Goal: Information Seeking & Learning: Learn about a topic

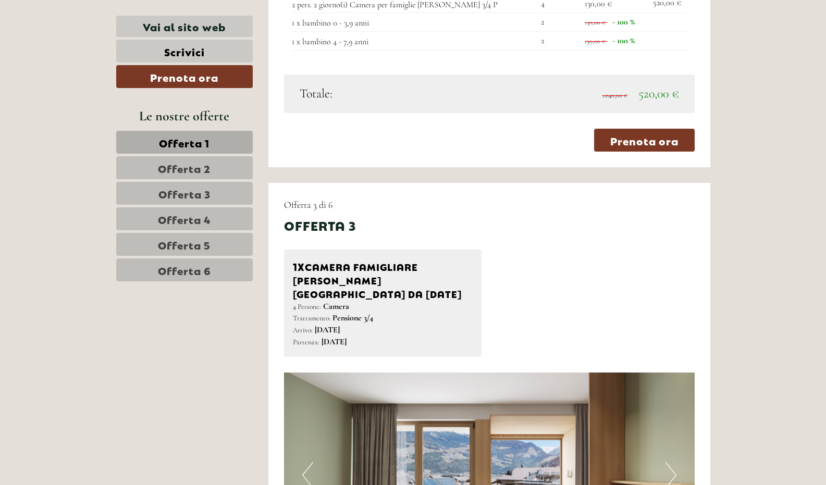
scroll to position [1933, 0]
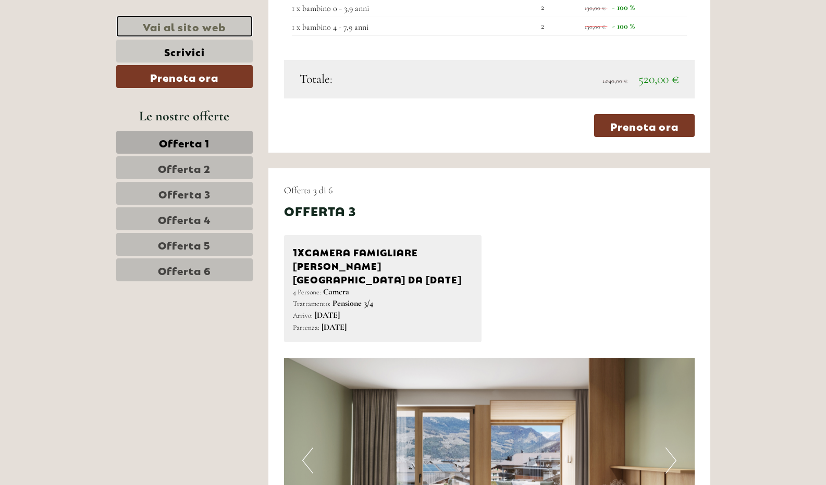
click at [192, 32] on link "Vai al sito web" at bounding box center [184, 26] width 136 height 21
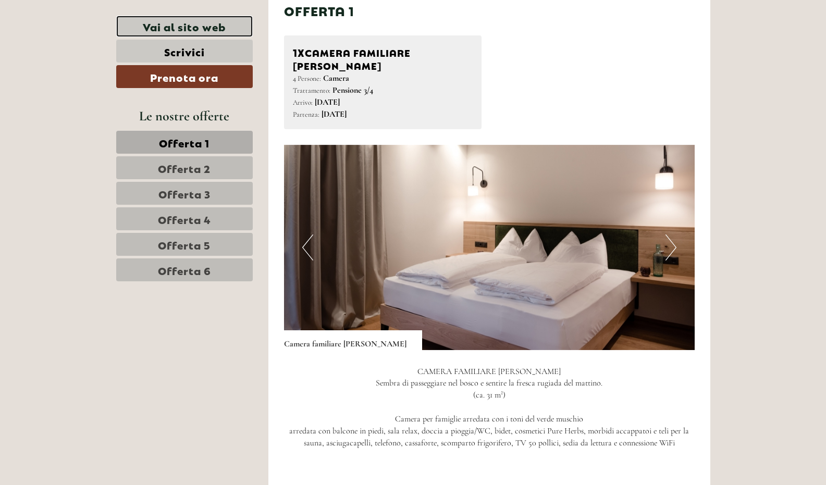
scroll to position [681, 0]
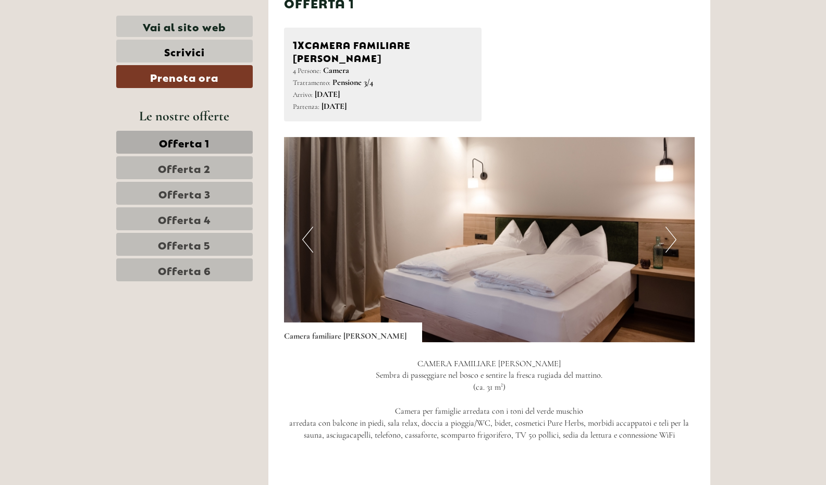
click at [671, 227] on button "Next" at bounding box center [670, 240] width 11 height 26
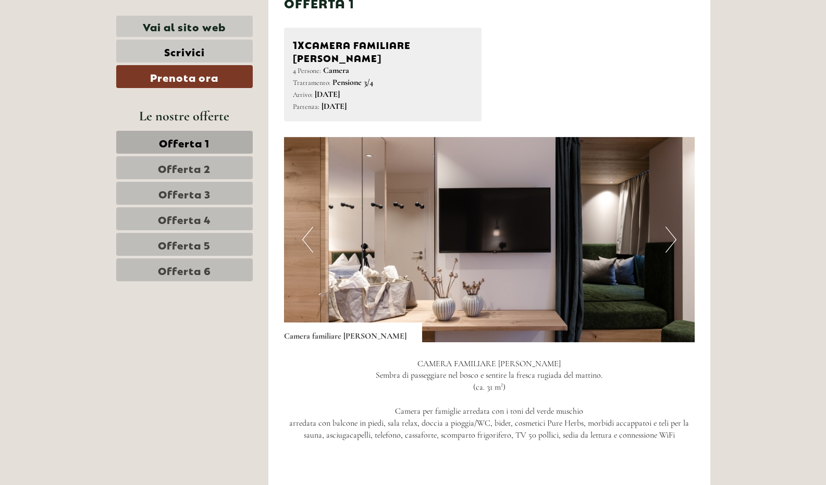
click at [671, 227] on button "Next" at bounding box center [670, 240] width 11 height 26
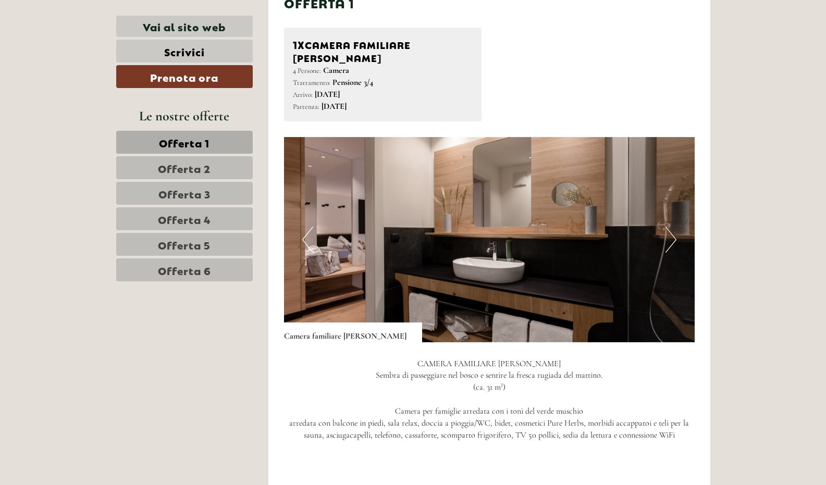
click at [671, 227] on button "Next" at bounding box center [670, 240] width 11 height 26
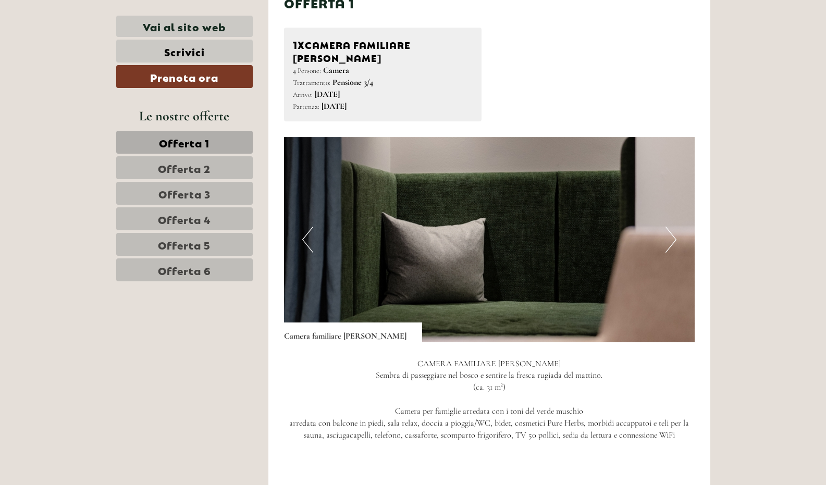
click at [671, 227] on button "Next" at bounding box center [670, 240] width 11 height 26
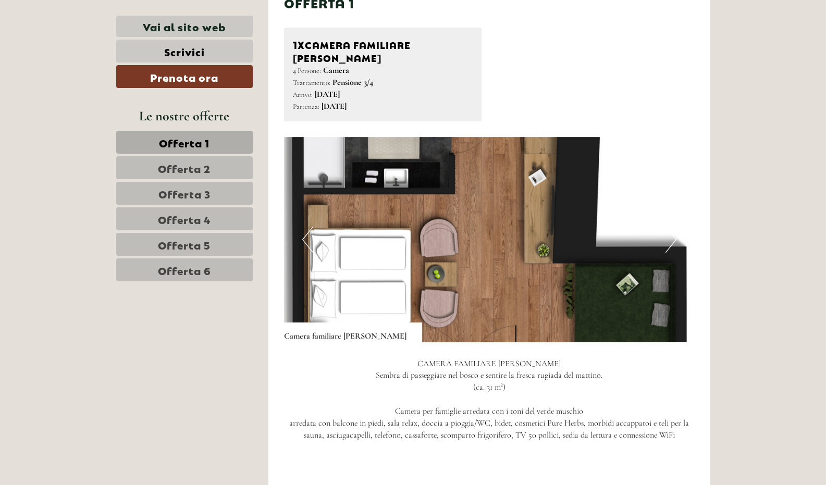
click at [673, 236] on button "Next" at bounding box center [670, 240] width 11 height 26
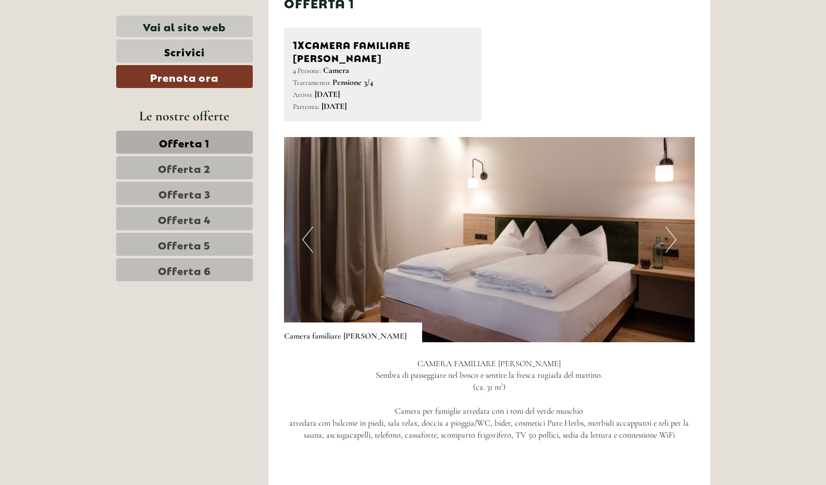
click at [673, 236] on button "Next" at bounding box center [670, 240] width 11 height 26
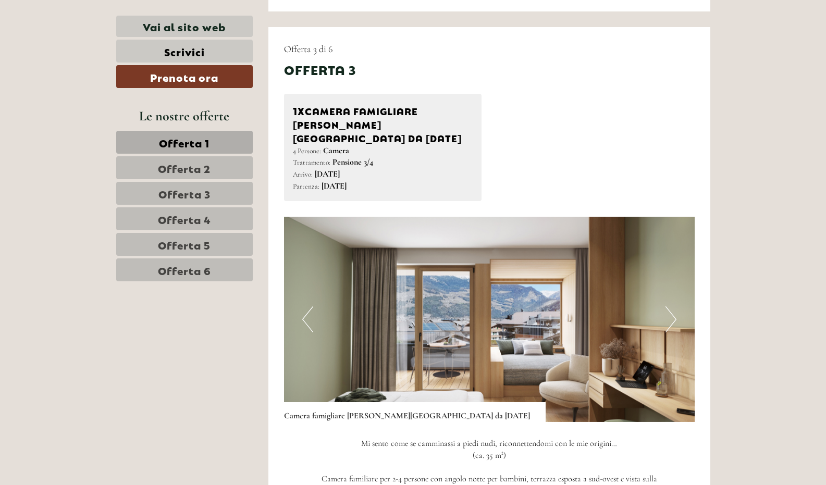
scroll to position [2075, 0]
click at [673, 306] on button "Next" at bounding box center [670, 319] width 11 height 26
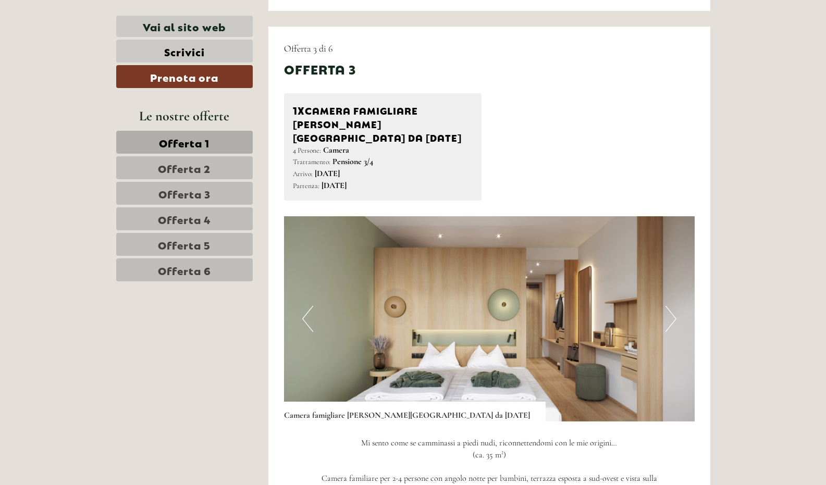
click at [673, 306] on button "Next" at bounding box center [670, 319] width 11 height 26
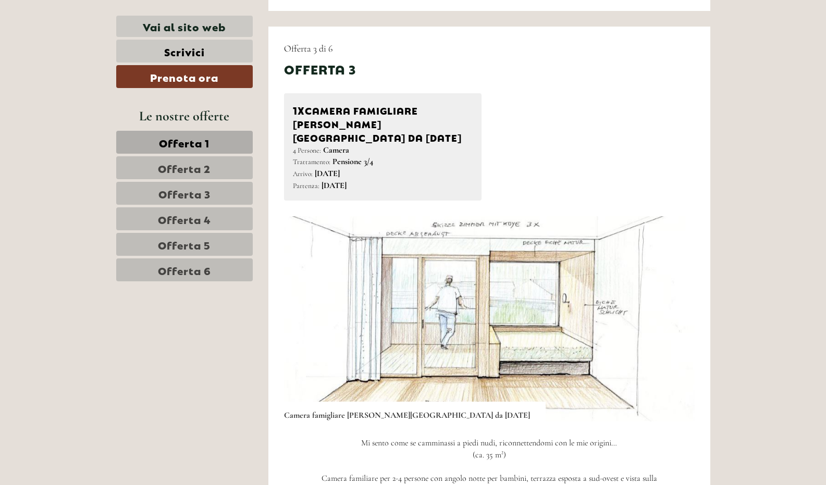
click at [673, 306] on button "Next" at bounding box center [670, 319] width 11 height 26
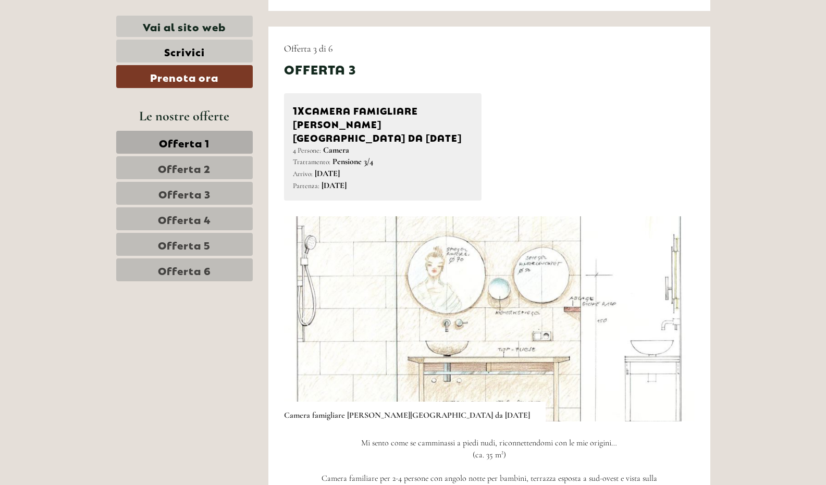
click at [673, 306] on button "Next" at bounding box center [670, 319] width 11 height 26
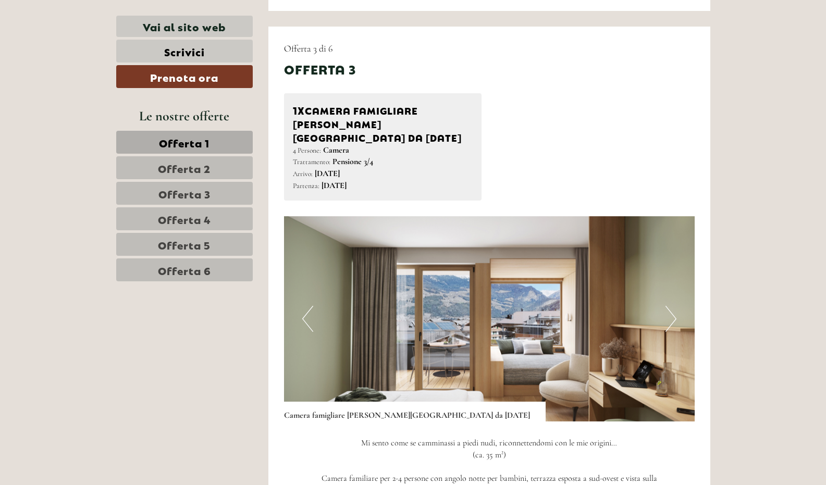
click at [673, 306] on button "Next" at bounding box center [670, 319] width 11 height 26
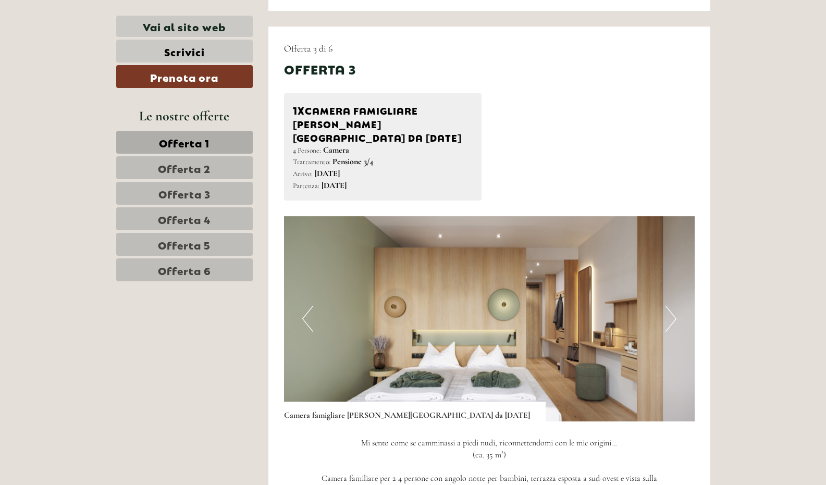
click at [673, 306] on button "Next" at bounding box center [670, 319] width 11 height 26
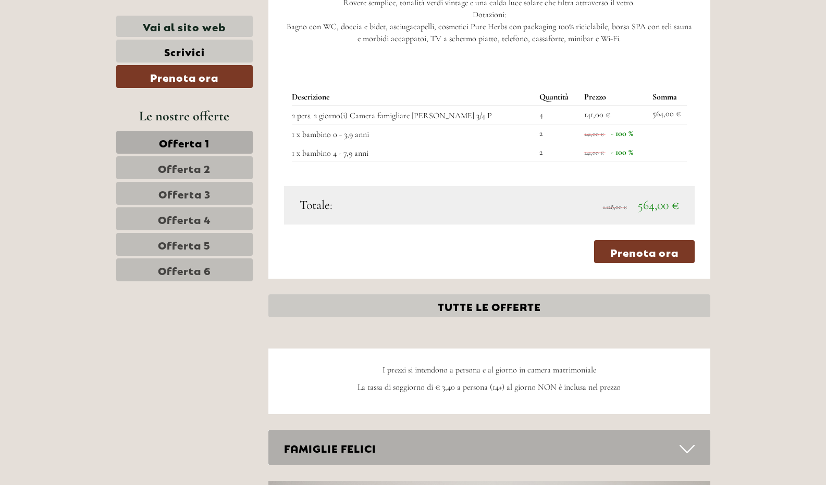
scroll to position [2583, 0]
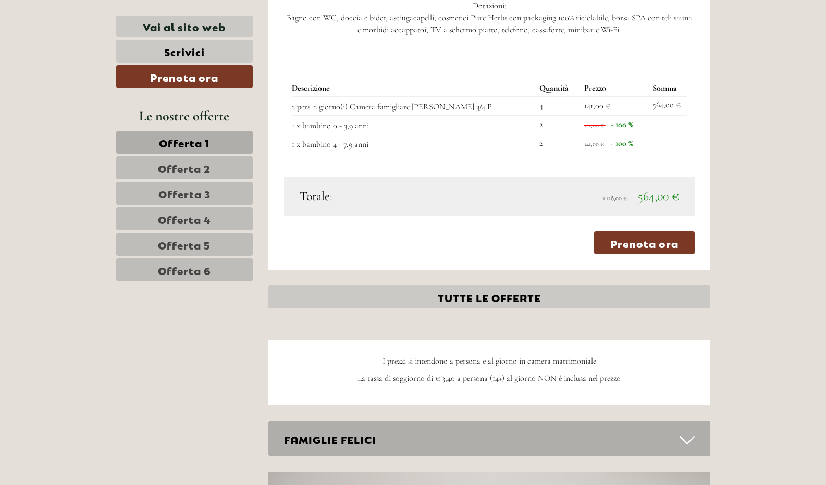
click at [179, 169] on span "Offerta 2" at bounding box center [184, 167] width 53 height 15
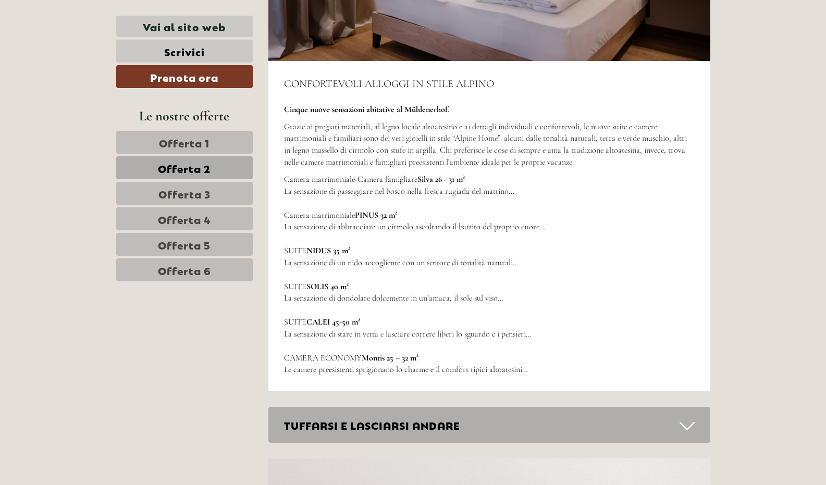
scroll to position [1723, 0]
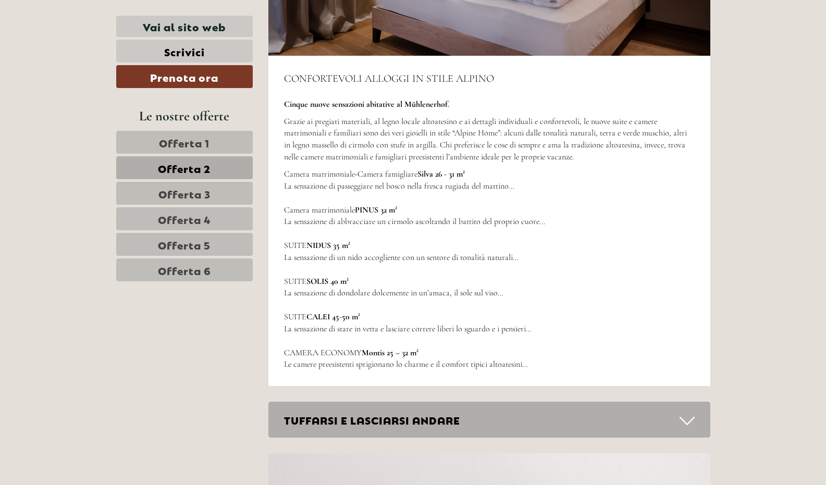
click at [167, 141] on span "Offerta 1" at bounding box center [184, 142] width 51 height 15
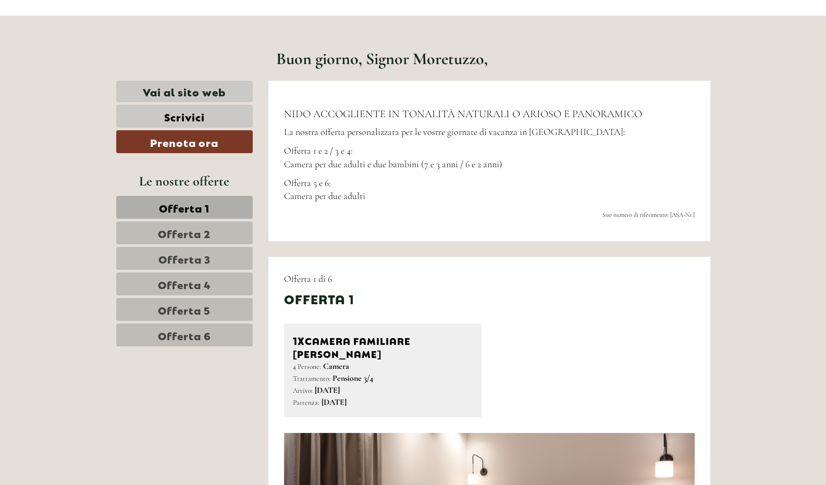
scroll to position [414, 0]
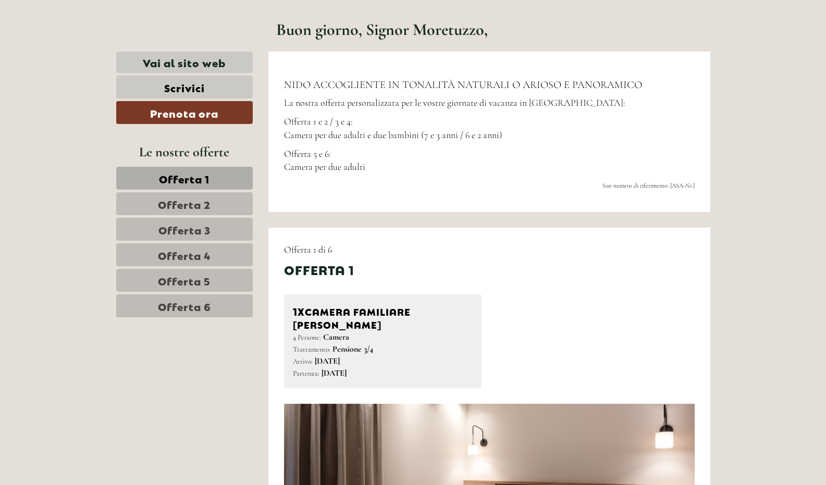
click at [157, 198] on link "Offerta 2" at bounding box center [184, 203] width 137 height 23
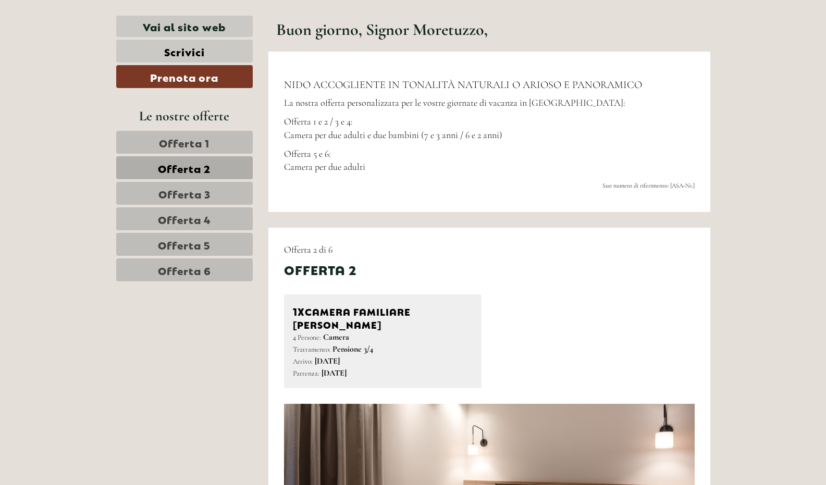
scroll to position [642, 0]
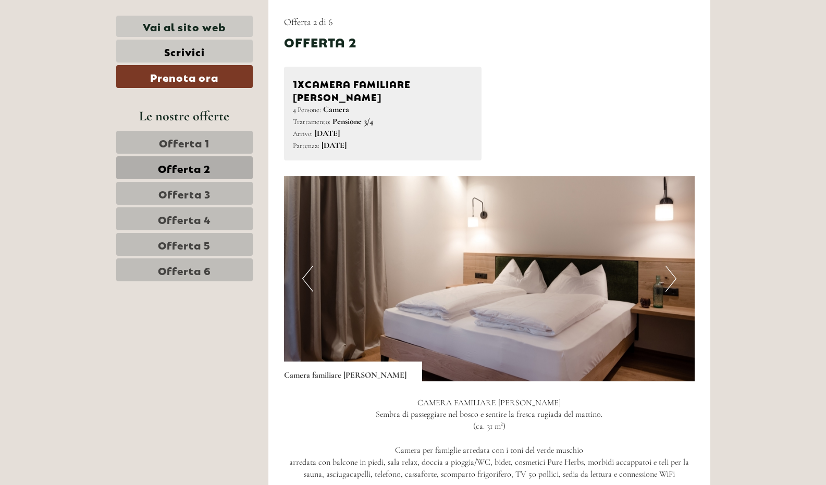
click at [214, 200] on link "Offerta 3" at bounding box center [184, 193] width 136 height 23
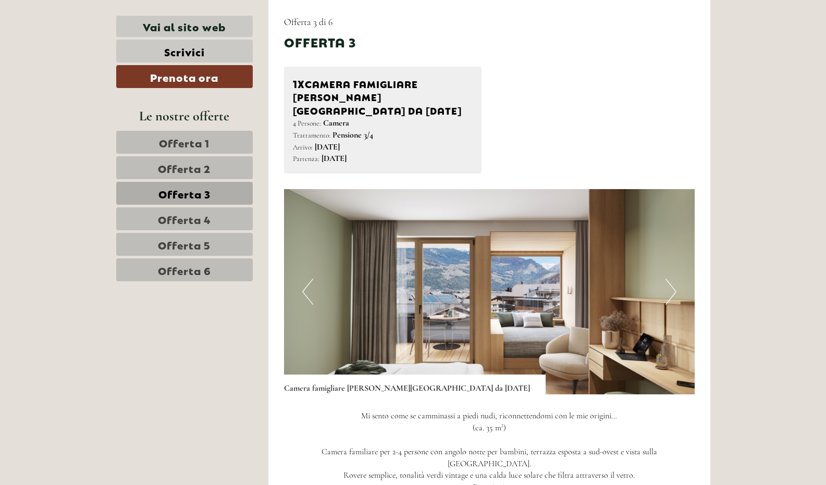
click at [204, 225] on span "Offerta 4" at bounding box center [184, 219] width 53 height 15
click at [220, 251] on link "Offerta 5" at bounding box center [184, 244] width 136 height 23
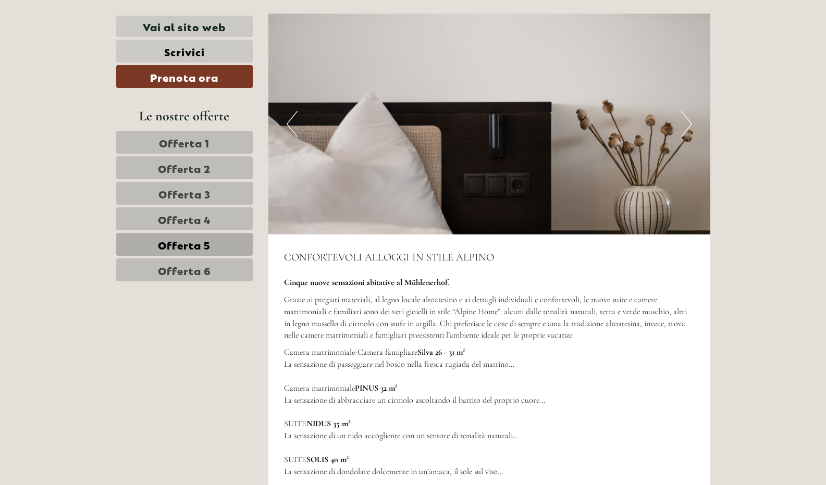
scroll to position [1440, 0]
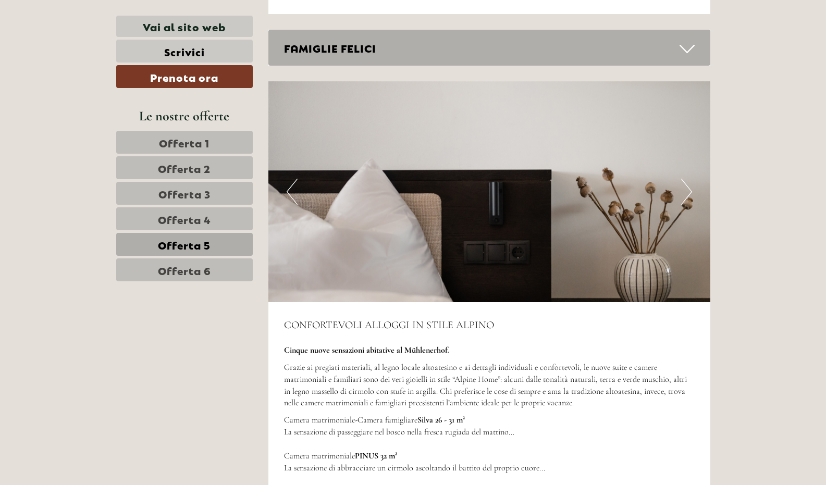
click at [687, 185] on button "Next" at bounding box center [686, 192] width 11 height 26
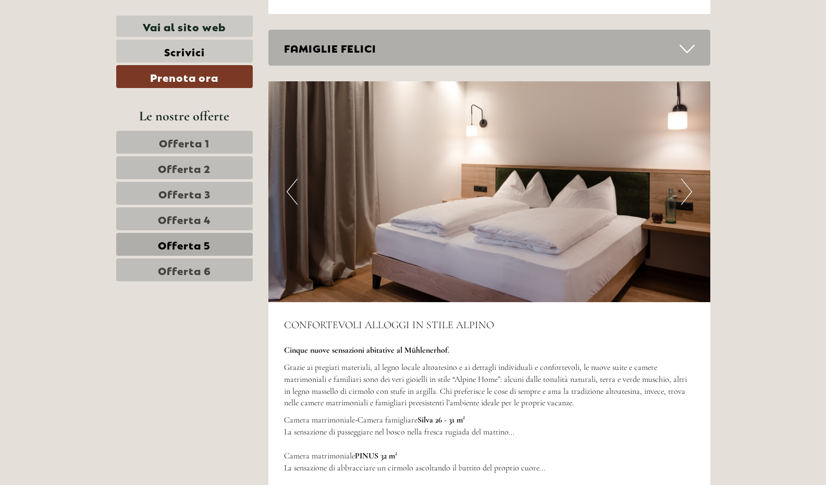
click at [687, 185] on button "Next" at bounding box center [686, 192] width 11 height 26
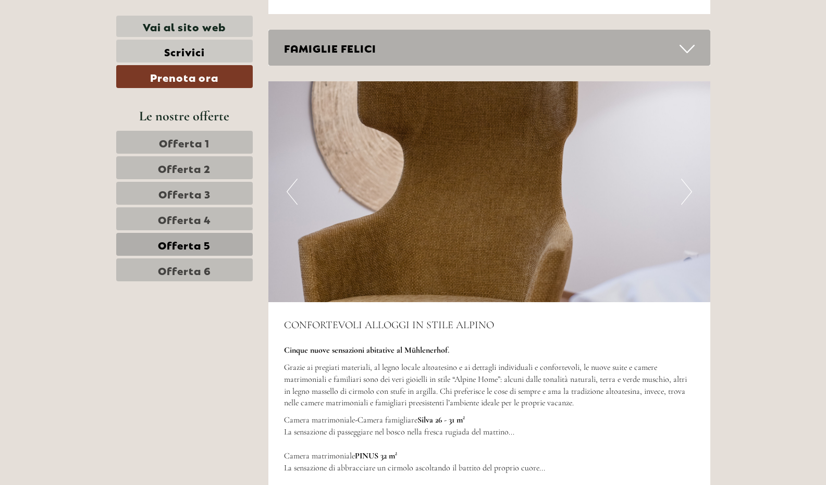
click at [173, 270] on span "Offerta 6" at bounding box center [184, 270] width 53 height 15
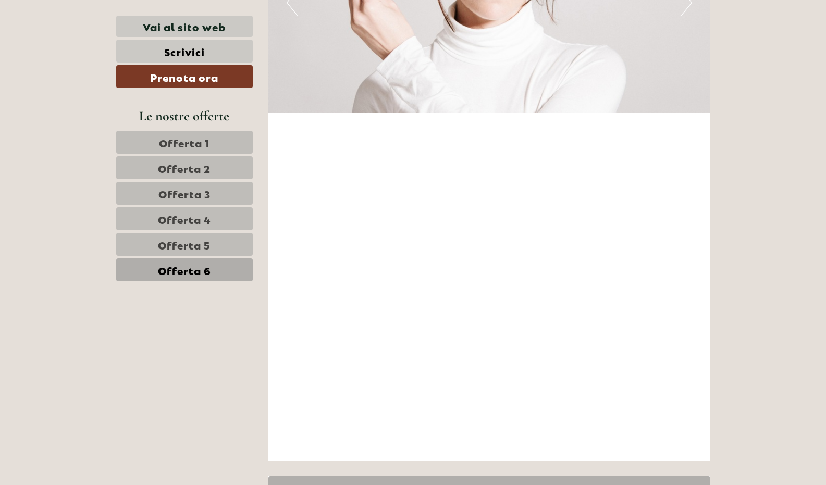
scroll to position [2286, 0]
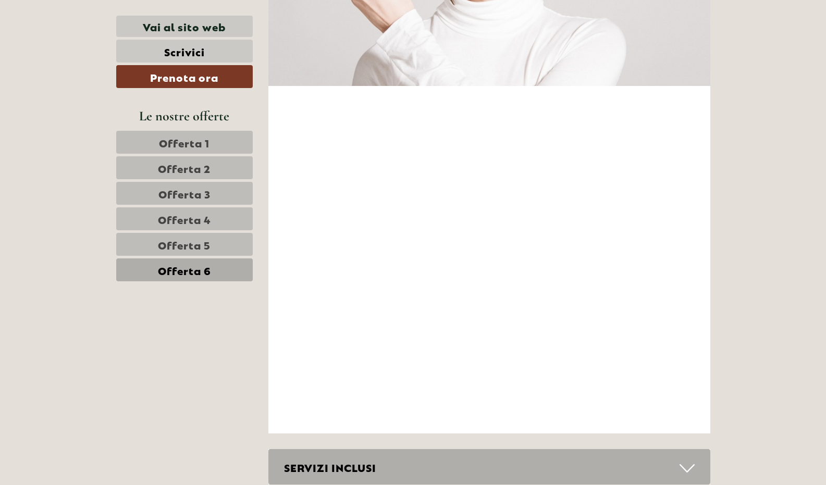
click at [684, 466] on icon at bounding box center [686, 468] width 15 height 18
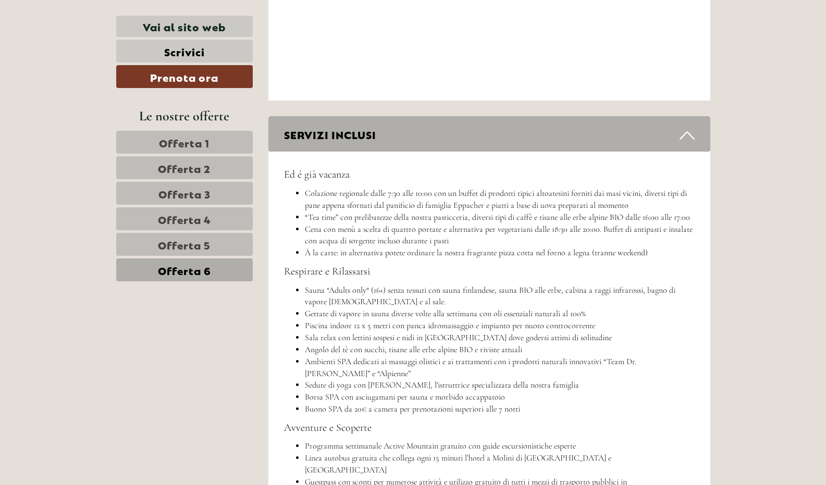
scroll to position [2723, 0]
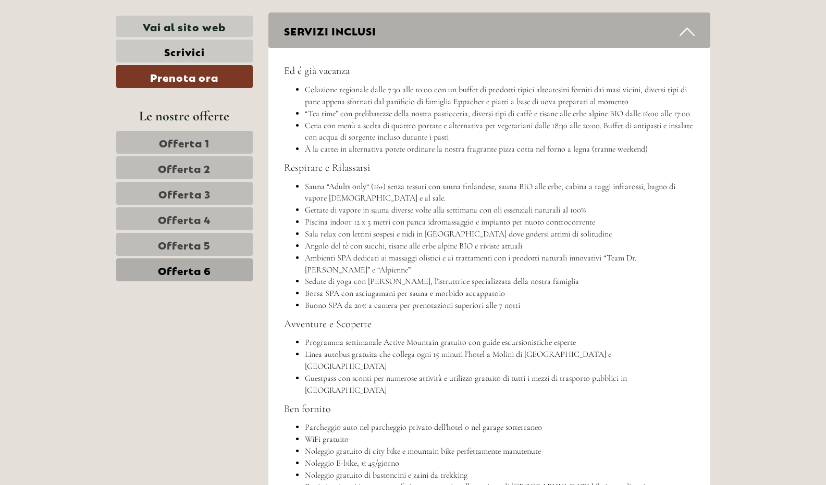
click at [350, 212] on li "Gettate di vapore in sauna diverse volte alla settimana con oli essenziali natu…" at bounding box center [500, 210] width 390 height 12
click at [343, 222] on li "Piscina indoor 12 x 5 metri con panca idromassaggio e impianto per nuoto contro…" at bounding box center [500, 222] width 390 height 12
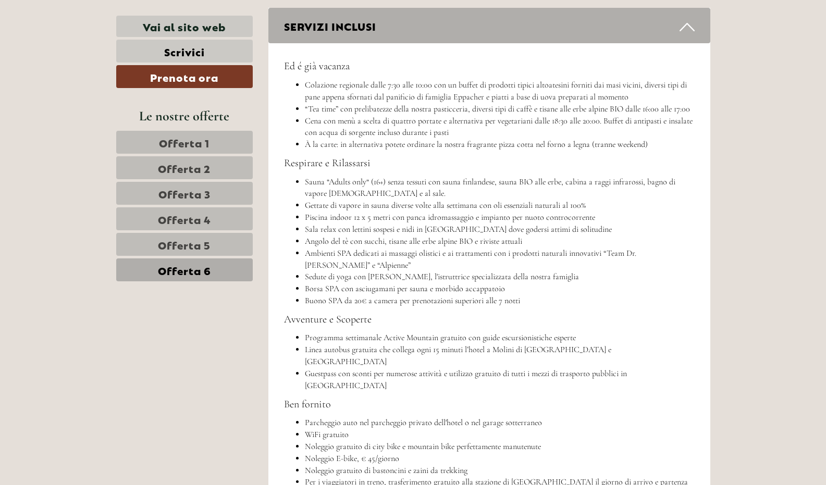
scroll to position [2731, 0]
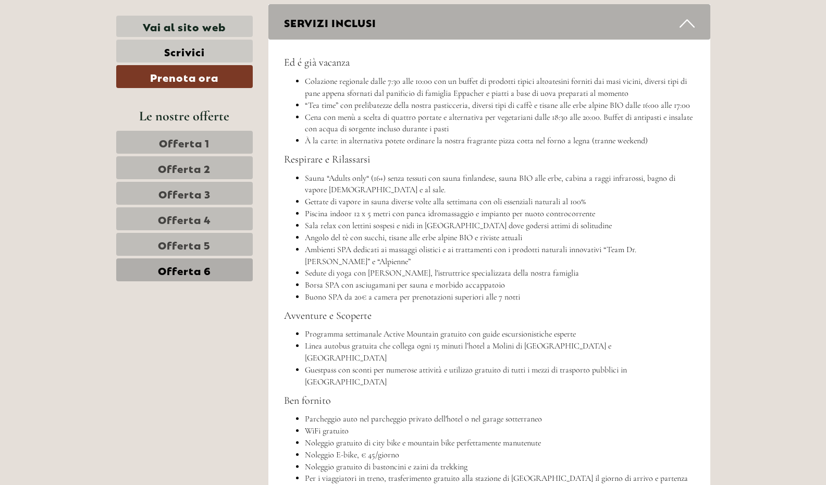
click at [341, 226] on li "Sala relax con lettini sospesi e nidi in [GEOGRAPHIC_DATA] dove godersi attimi …" at bounding box center [500, 226] width 390 height 12
click at [362, 242] on li "Angolo del tè con succhi, tisane alle erbe alpine BIO e riviste attuali" at bounding box center [500, 238] width 390 height 12
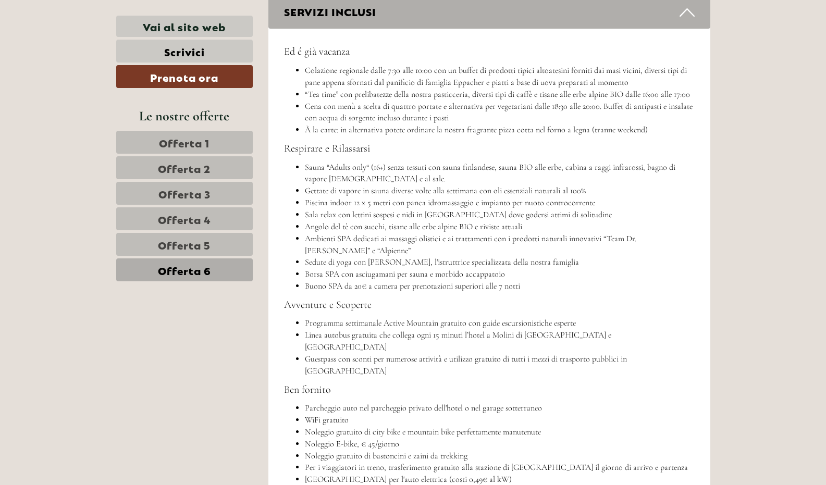
scroll to position [2744, 0]
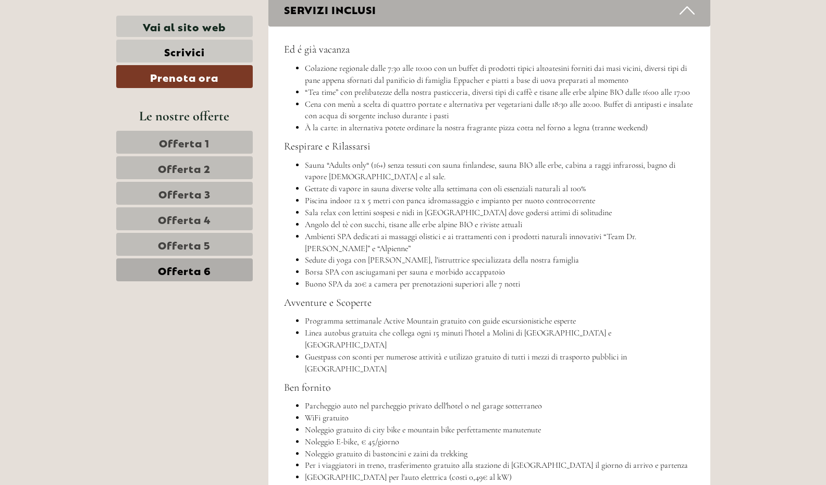
click at [342, 226] on li "Angolo del tè con succhi, tisane alle erbe alpine BIO e riviste attuali" at bounding box center [500, 225] width 390 height 12
click at [343, 245] on li "Ambienti SPA dedicati ai massaggi olistici e ai trattamenti con i prodotti natu…" at bounding box center [500, 243] width 390 height 24
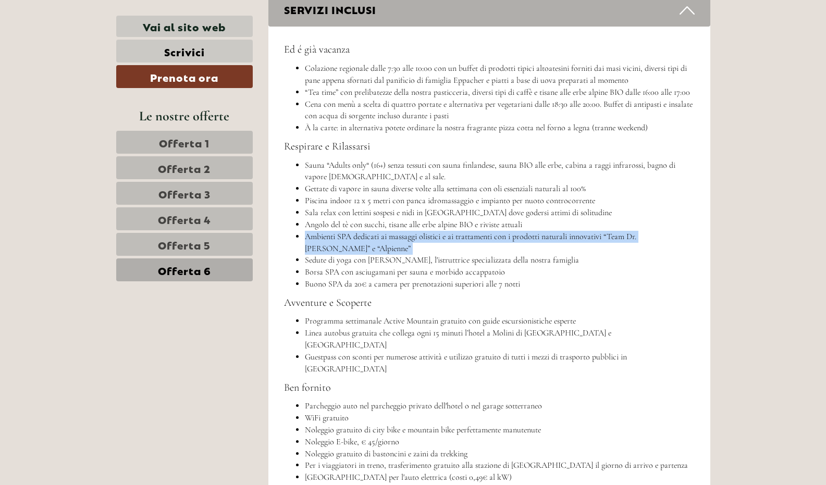
click at [343, 245] on li "Ambienti SPA dedicati ai massaggi olistici e ai trattamenti con i prodotti natu…" at bounding box center [500, 243] width 390 height 24
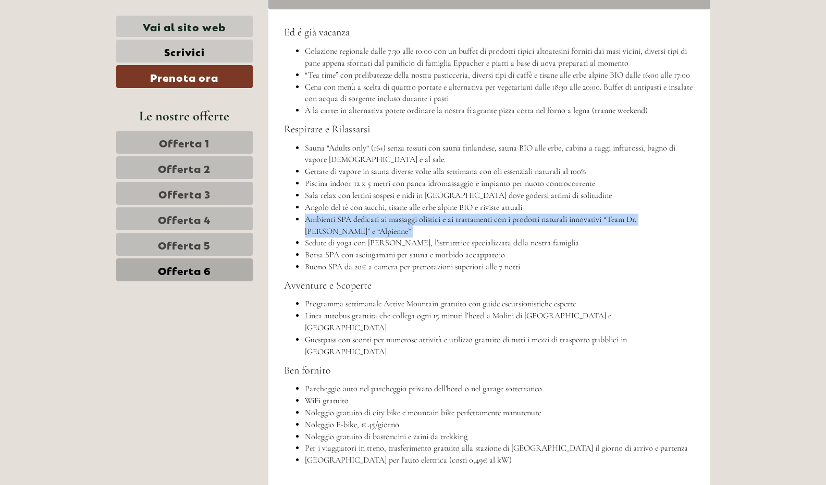
scroll to position [2768, 0]
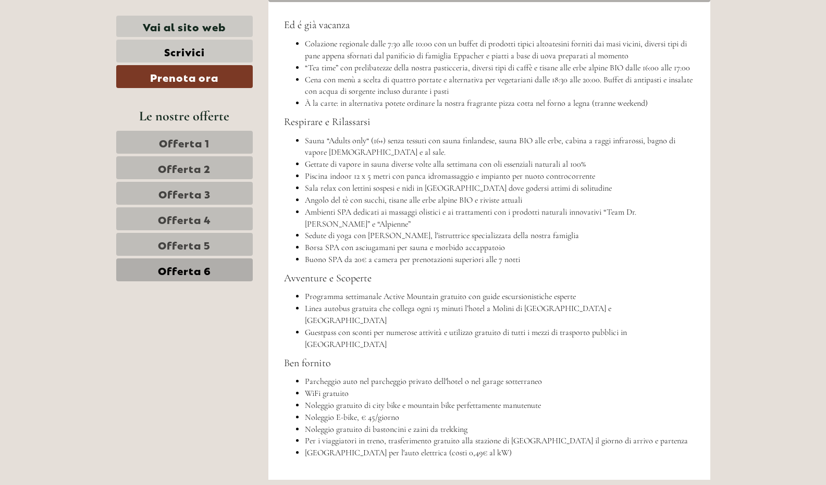
click at [340, 248] on li "Borsa SPA con asciugamani per sauna e morbido accappatoio" at bounding box center [500, 248] width 390 height 12
click at [341, 261] on li "Buono SPA da 20€ a camera per prenotazioni superiori alle 7 notti" at bounding box center [500, 260] width 390 height 12
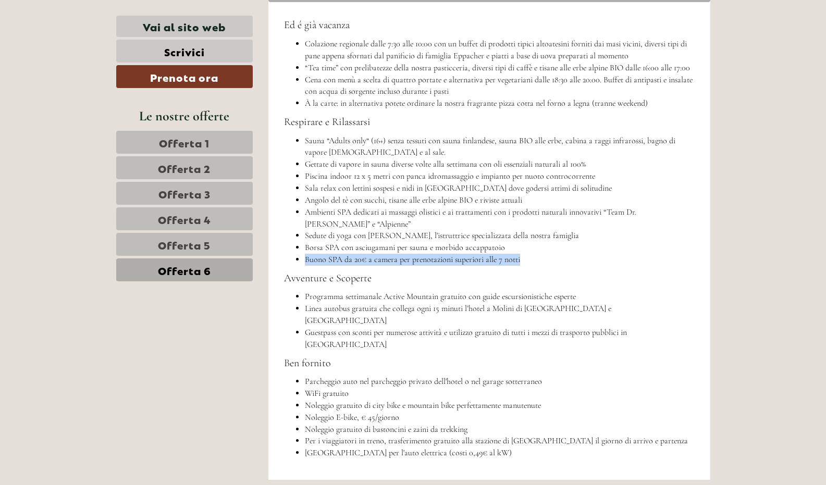
click at [341, 261] on li "Buono SPA da 20€ a camera per prenotazioni superiori alle 7 notti" at bounding box center [500, 260] width 390 height 12
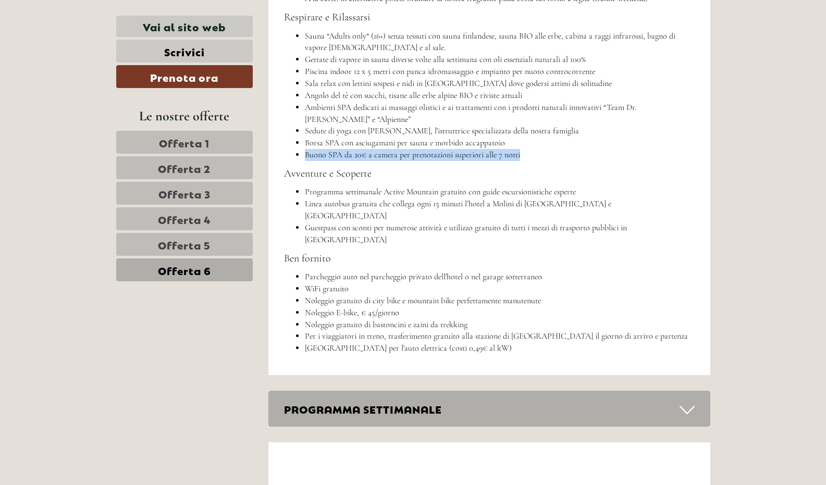
scroll to position [2876, 0]
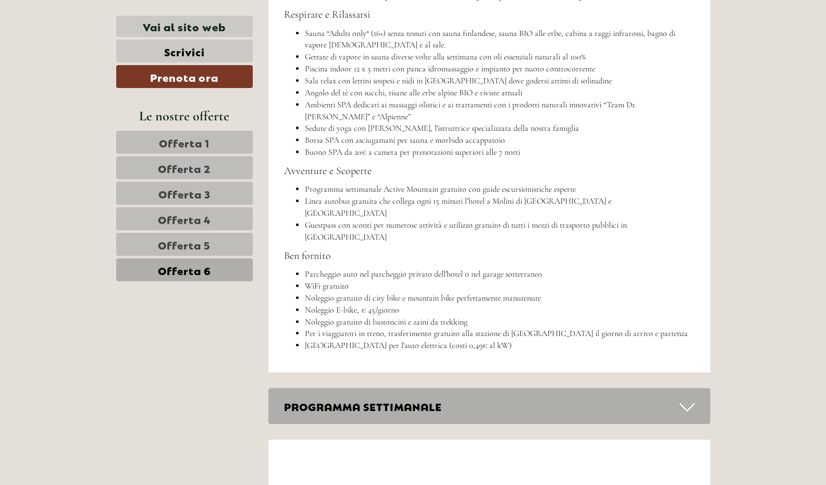
click at [352, 304] on li "Noleggio E-bike, € 45/giorno" at bounding box center [500, 310] width 390 height 12
click at [351, 316] on li "Noleggio gratuito di bastoncini e zaini da trekking" at bounding box center [500, 322] width 390 height 12
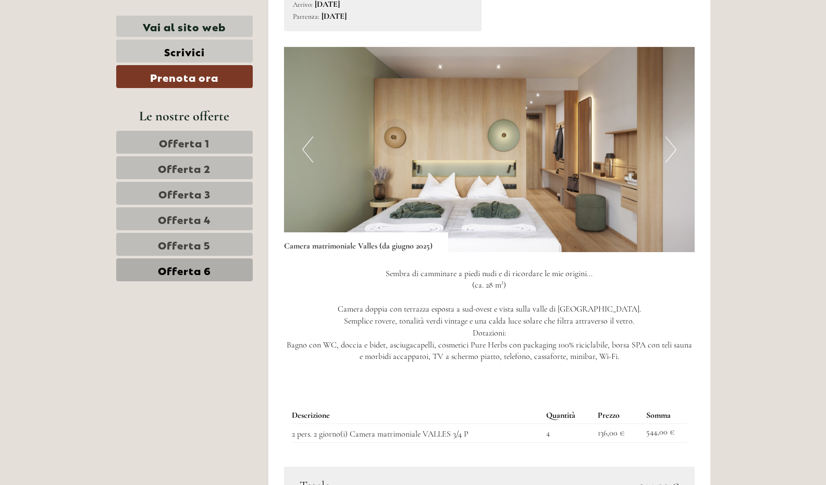
scroll to position [559, 0]
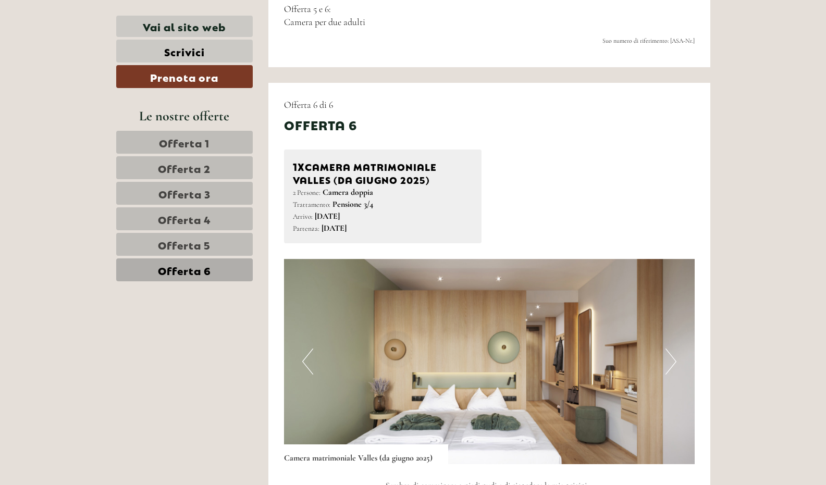
click at [212, 142] on link "Offerta 1" at bounding box center [184, 142] width 136 height 23
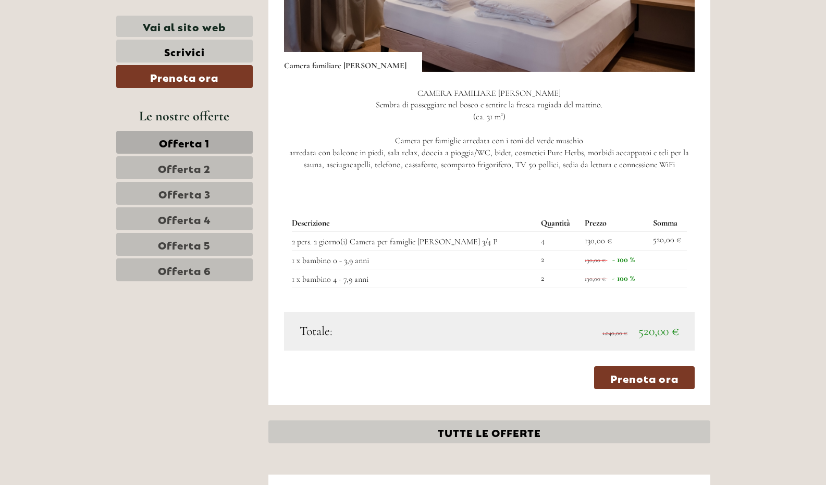
scroll to position [1089, 0]
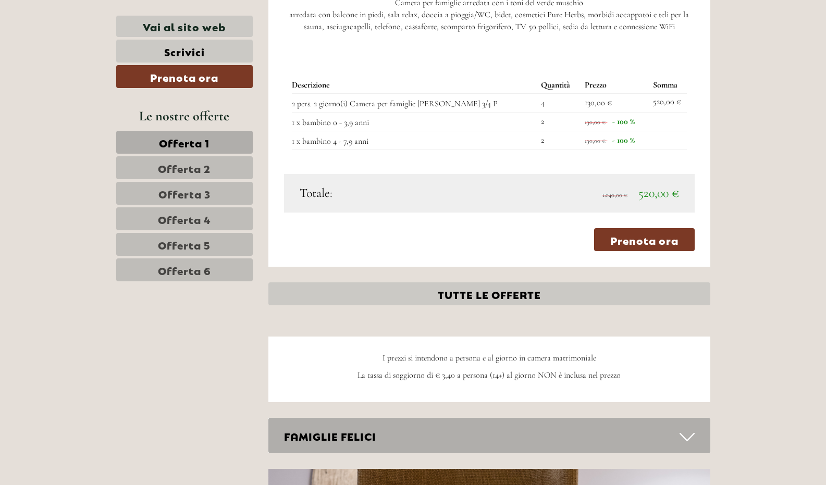
click at [202, 242] on span "Offerta 5" at bounding box center [184, 244] width 53 height 15
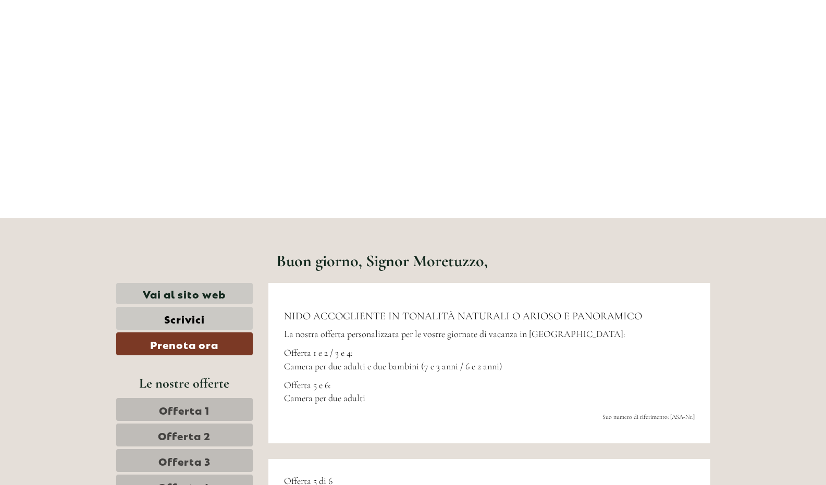
scroll to position [106, 0]
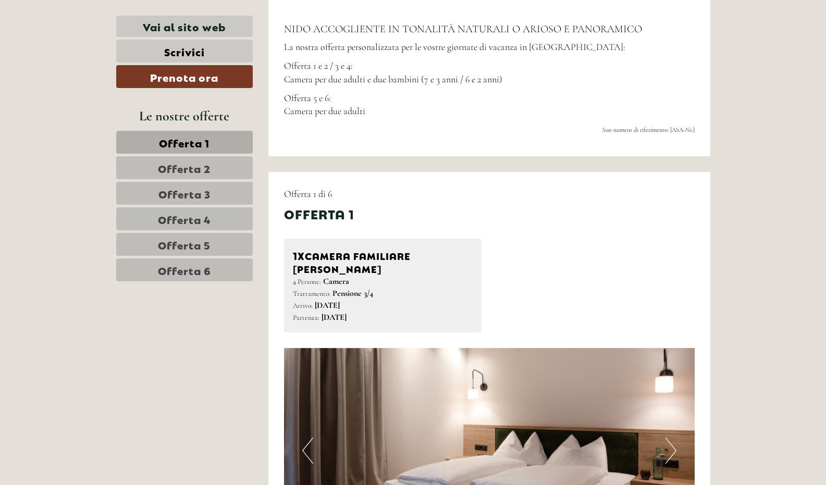
scroll to position [570, 0]
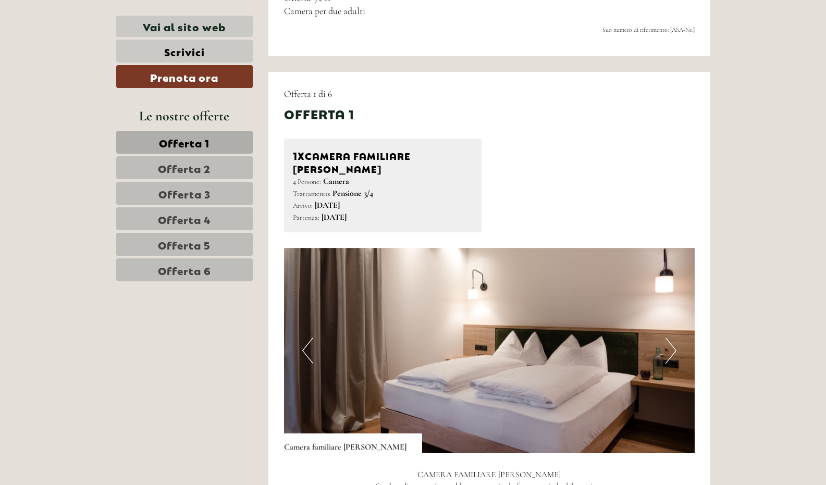
click at [214, 148] on link "Offerta 1" at bounding box center [184, 142] width 136 height 23
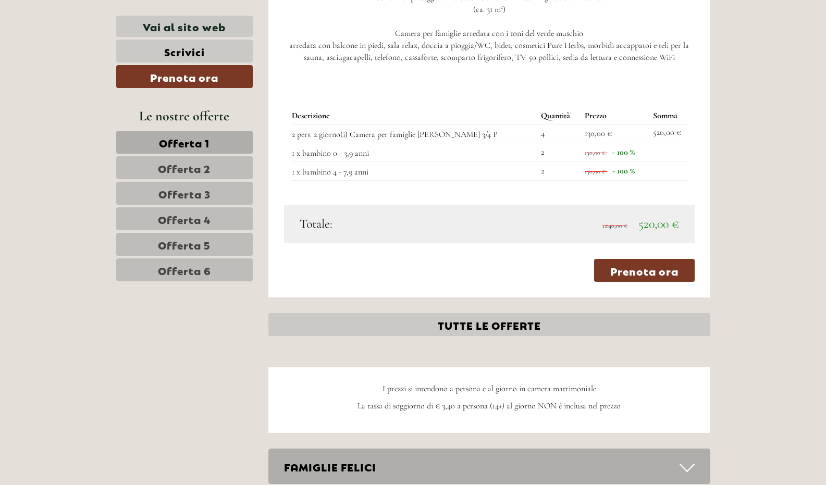
scroll to position [1073, 0]
